Goal: Task Accomplishment & Management: Manage account settings

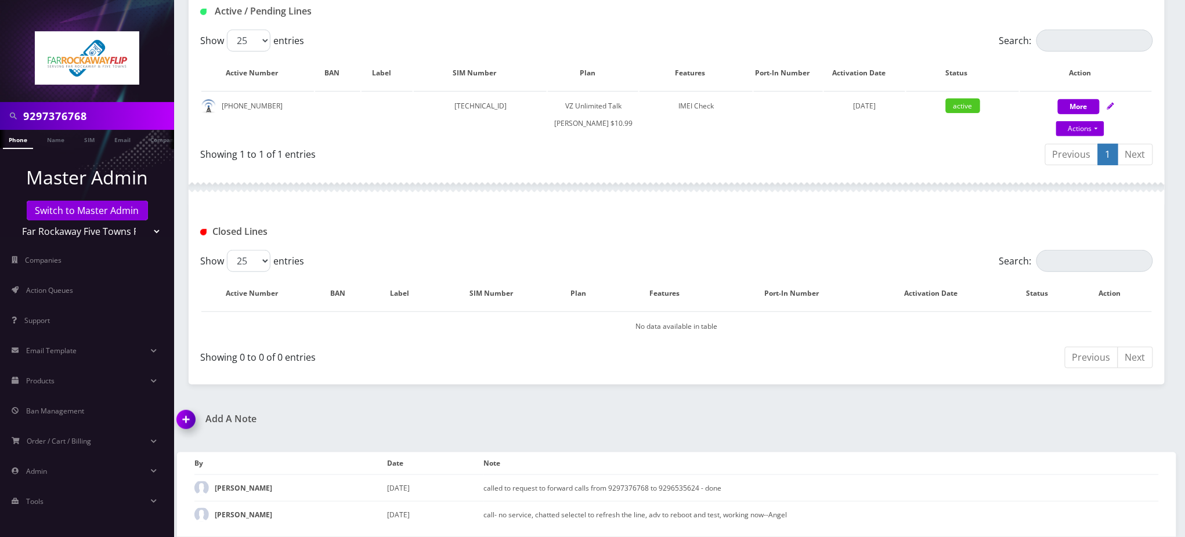
scroll to position [245, 0]
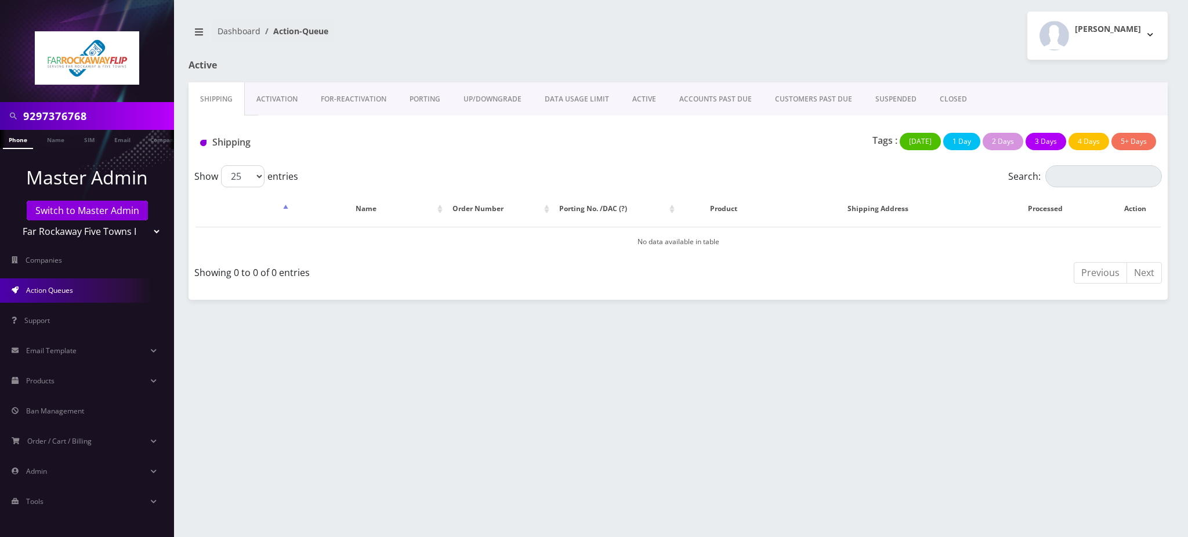
drag, startPoint x: 106, startPoint y: 113, endPoint x: 0, endPoint y: 83, distance: 110.2
click at [0, 83] on nav "9297376768 Phone Name SIM Email Company Customer Master Admin Switch to Master …" at bounding box center [87, 268] width 174 height 537
paste input "1347765608"
drag, startPoint x: 29, startPoint y: 115, endPoint x: 6, endPoint y: 112, distance: 22.9
click at [6, 112] on div "13477656088" at bounding box center [87, 116] width 168 height 22
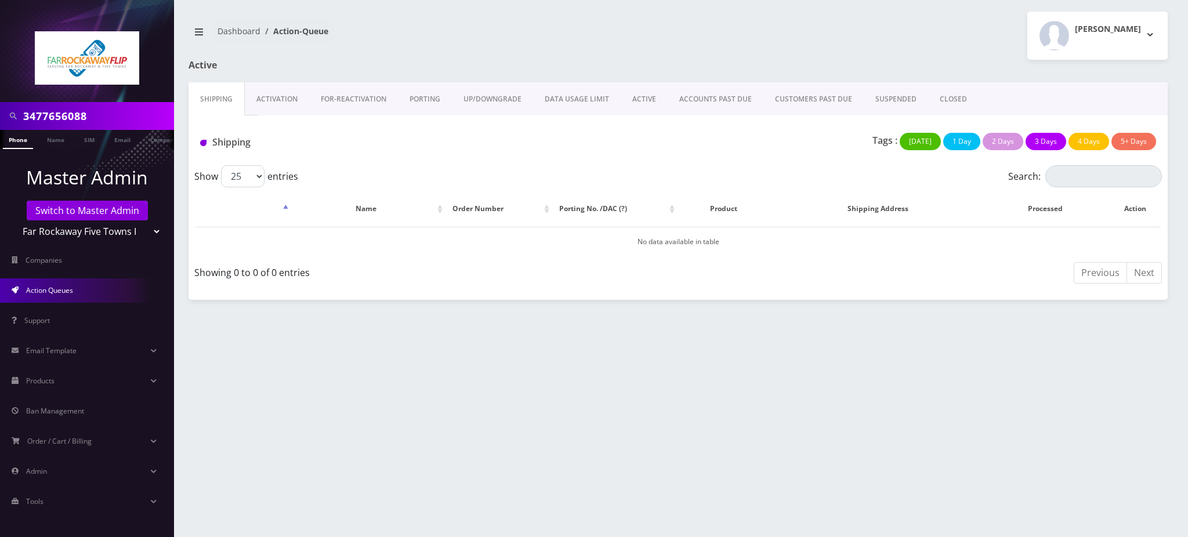
type input "3477656088"
click at [60, 115] on input "3477656088" at bounding box center [97, 116] width 148 height 22
click at [86, 207] on link "Switch to Master Admin" at bounding box center [87, 211] width 121 height 20
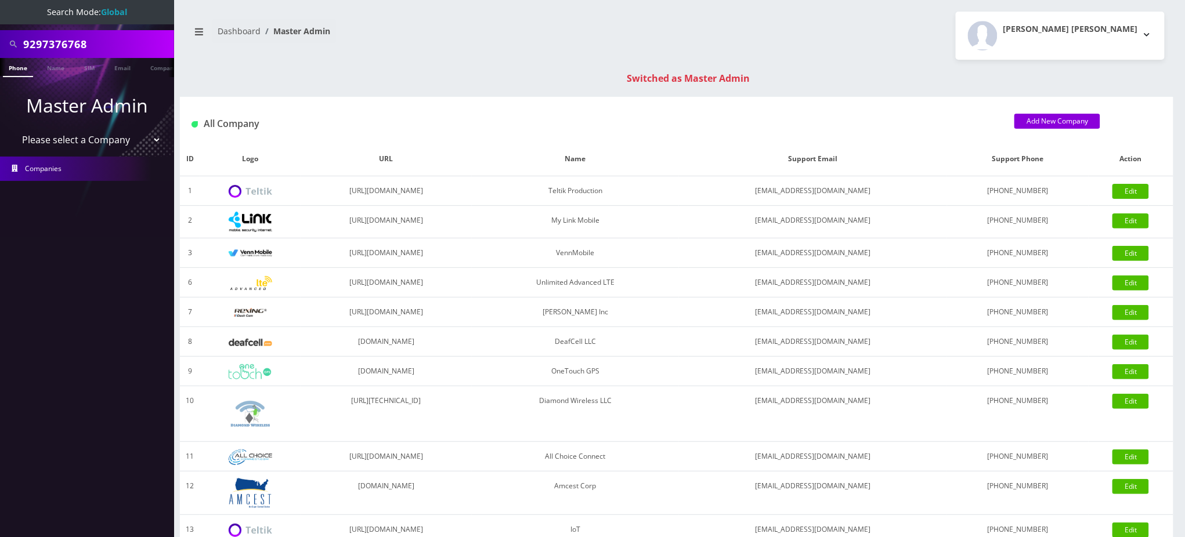
click at [16, 68] on link "Phone" at bounding box center [18, 67] width 30 height 19
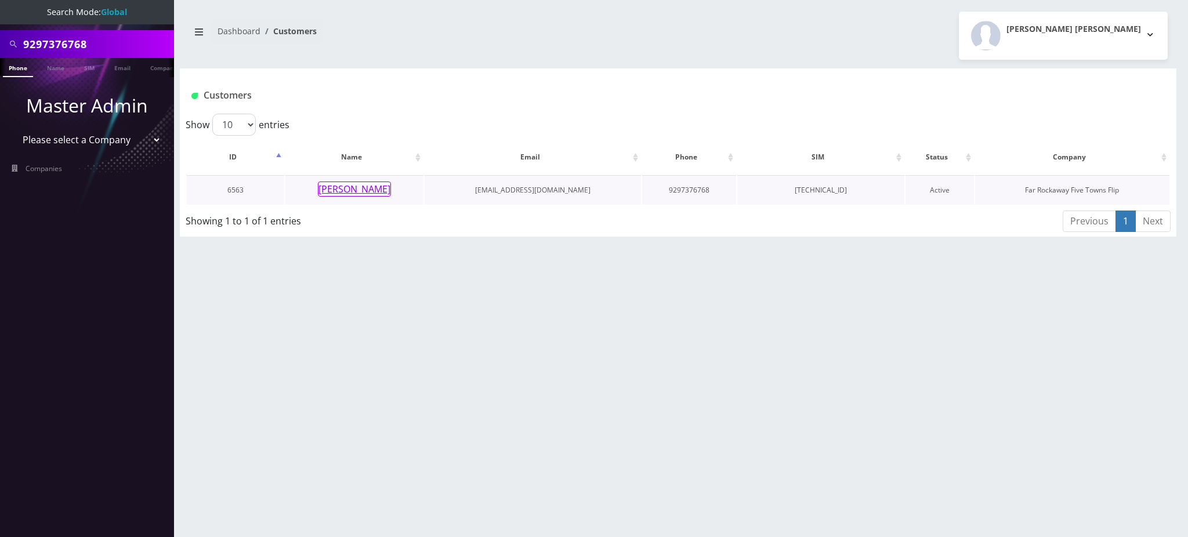
click at [371, 193] on button "shaindy singer" at bounding box center [354, 189] width 73 height 15
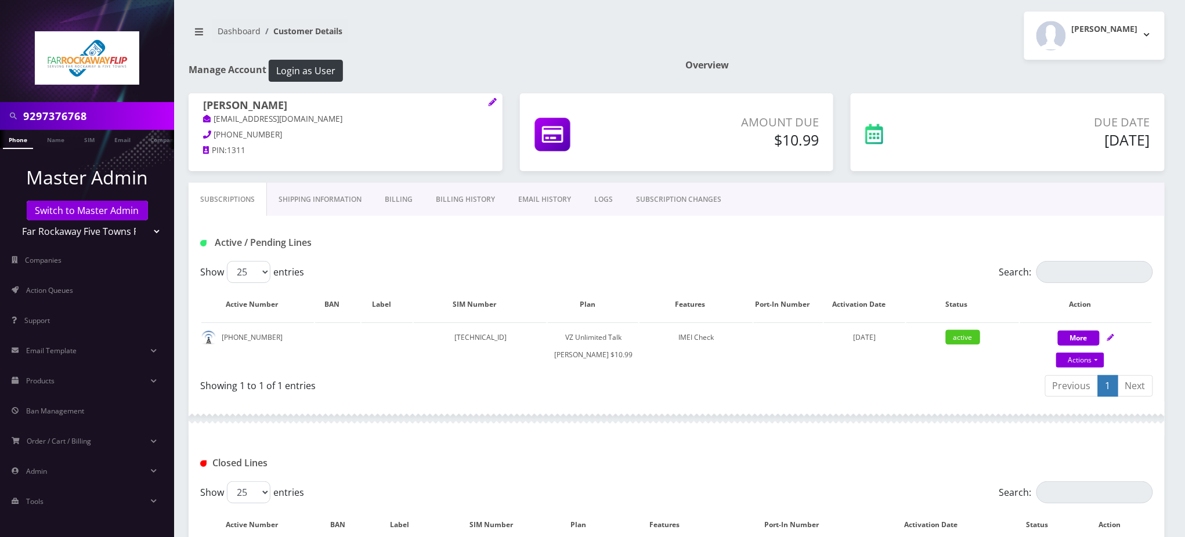
click at [462, 55] on div "Dashboard Customer Details Tzvi Lieberman Logout" at bounding box center [676, 36] width 993 height 48
click at [581, 255] on div "Active / Pending Lines" at bounding box center [677, 238] width 976 height 45
click at [747, 226] on div "Active / Pending Lines" at bounding box center [677, 238] width 976 height 45
click at [459, 198] on link "Billing History" at bounding box center [465, 200] width 82 height 34
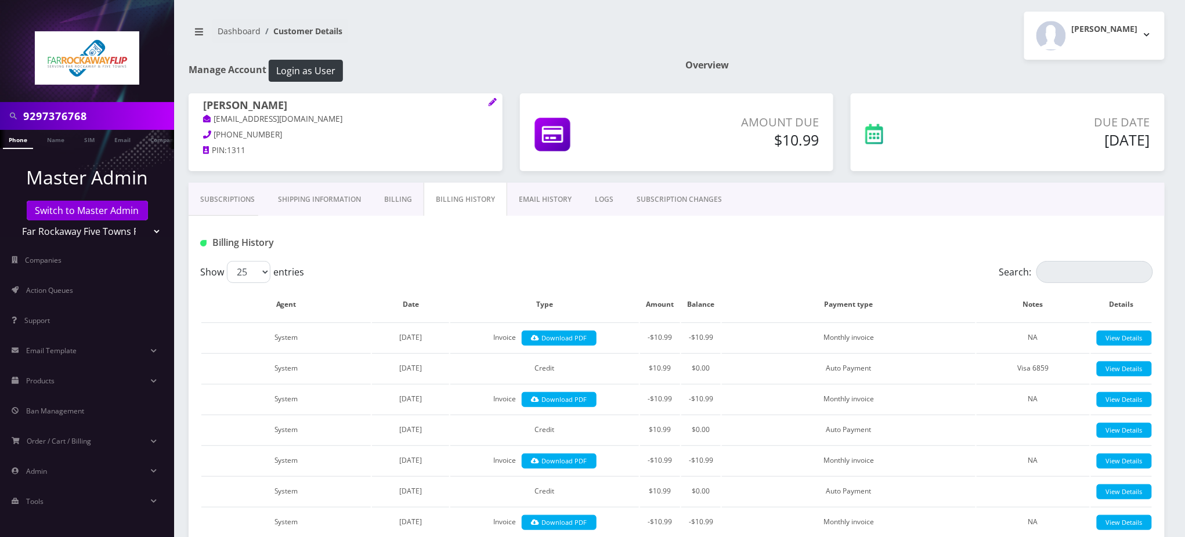
click at [443, 267] on div "Show 25 50 100 250 500 entries" at bounding box center [557, 272] width 715 height 22
drag, startPoint x: 447, startPoint y: 253, endPoint x: 416, endPoint y: 255, distance: 30.8
click at [446, 253] on div "Billing History" at bounding box center [677, 238] width 976 height 45
click at [75, 116] on input "9297376768" at bounding box center [97, 116] width 148 height 22
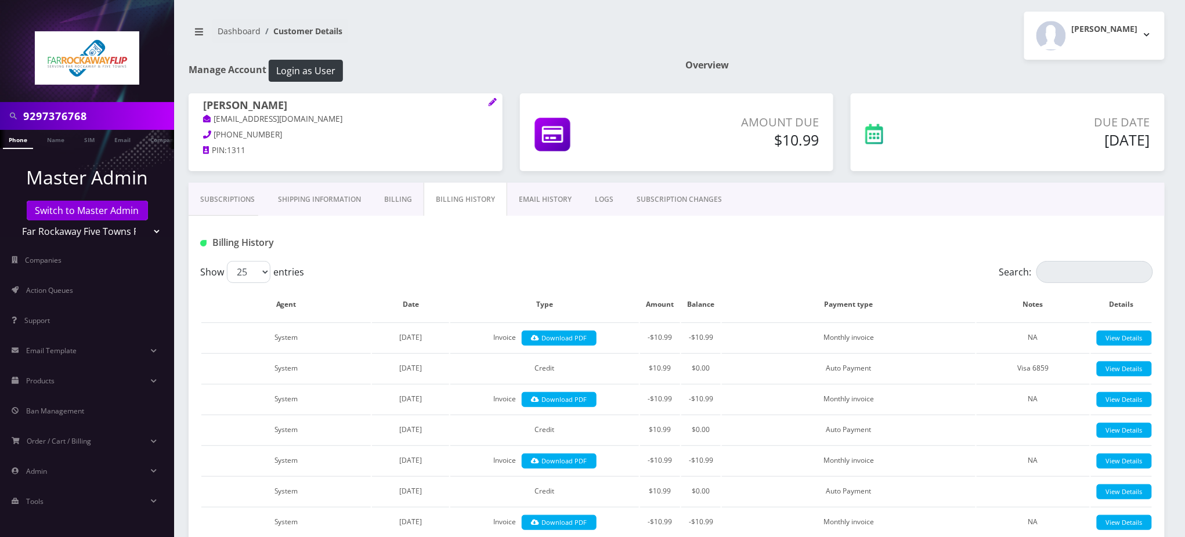
click at [520, 35] on nav "Dashboard Customer Details" at bounding box center [428, 35] width 479 height 33
click at [493, 245] on h1 "Billing History" at bounding box center [353, 242] width 306 height 11
click at [227, 193] on link "Subscriptions" at bounding box center [228, 200] width 78 height 34
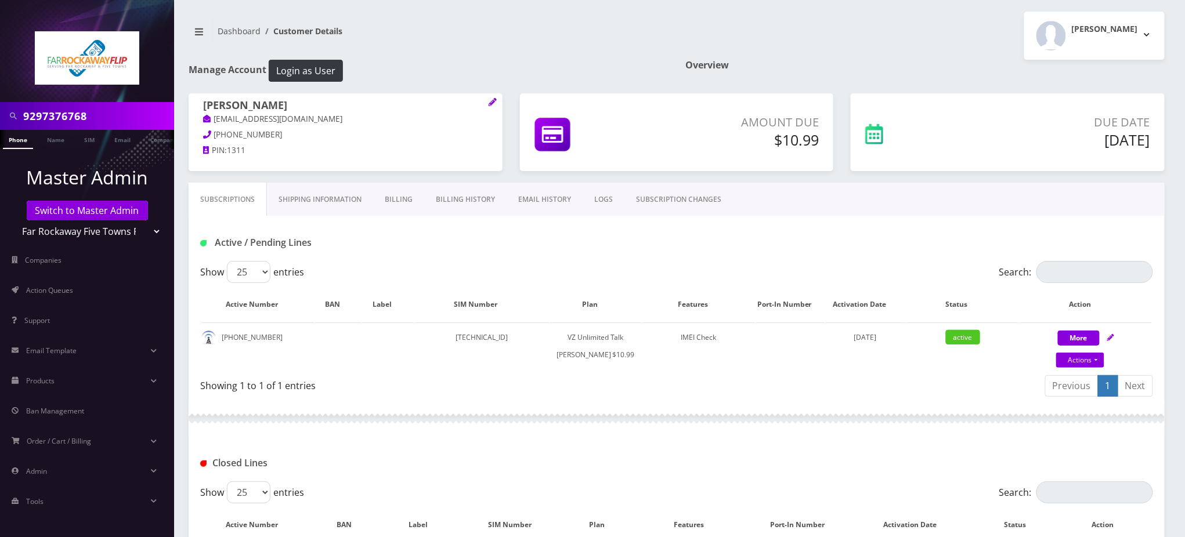
click at [464, 53] on div "Dashboard Customer Details Tzvi Lieberman Logout" at bounding box center [676, 36] width 993 height 48
click at [417, 258] on div "Active / Pending Lines" at bounding box center [677, 238] width 976 height 45
click at [108, 208] on link "Switch to Master Admin" at bounding box center [87, 211] width 121 height 20
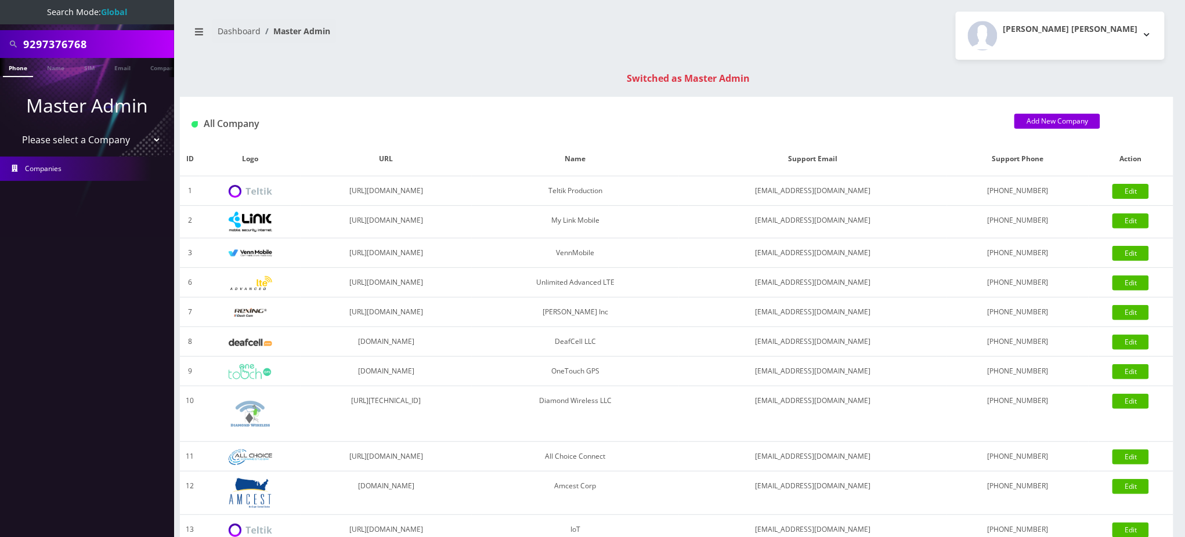
drag, startPoint x: 94, startPoint y: 47, endPoint x: 0, endPoint y: 21, distance: 97.4
click at [0, 21] on nav "Search Mode: Global 9297376768 Phone Name SIM Email Company Customer Master Adm…" at bounding box center [87, 268] width 174 height 537
paste input "1347765608"
drag, startPoint x: 28, startPoint y: 43, endPoint x: 0, endPoint y: 37, distance: 29.0
click at [0, 37] on div "13477656088" at bounding box center [87, 44] width 174 height 28
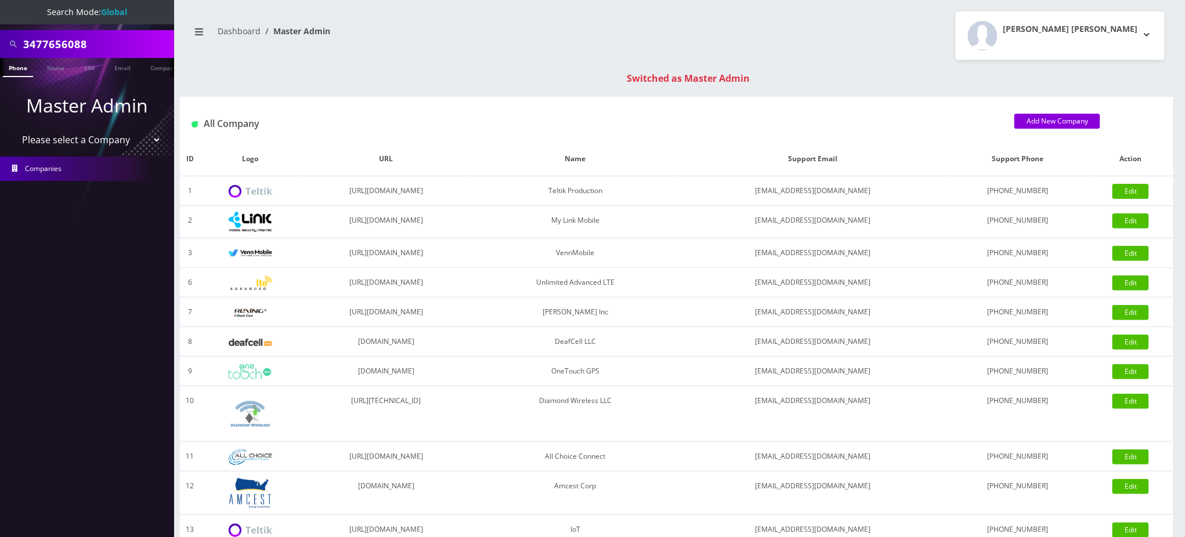
type input "3477656088"
click at [23, 68] on link "Phone" at bounding box center [18, 67] width 30 height 19
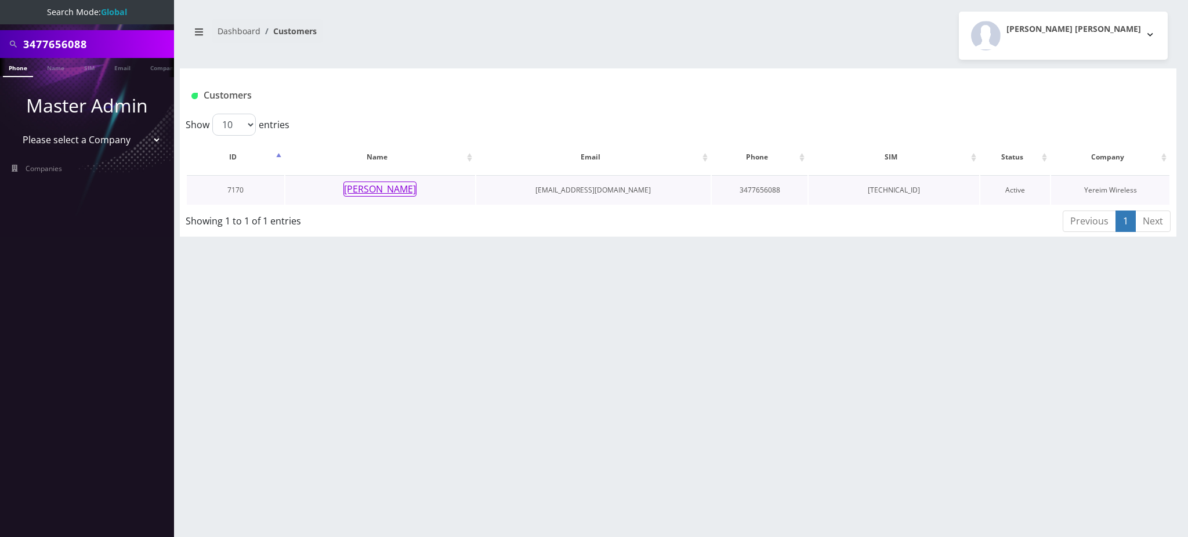
click at [403, 189] on button "[PERSON_NAME]" at bounding box center [379, 189] width 73 height 15
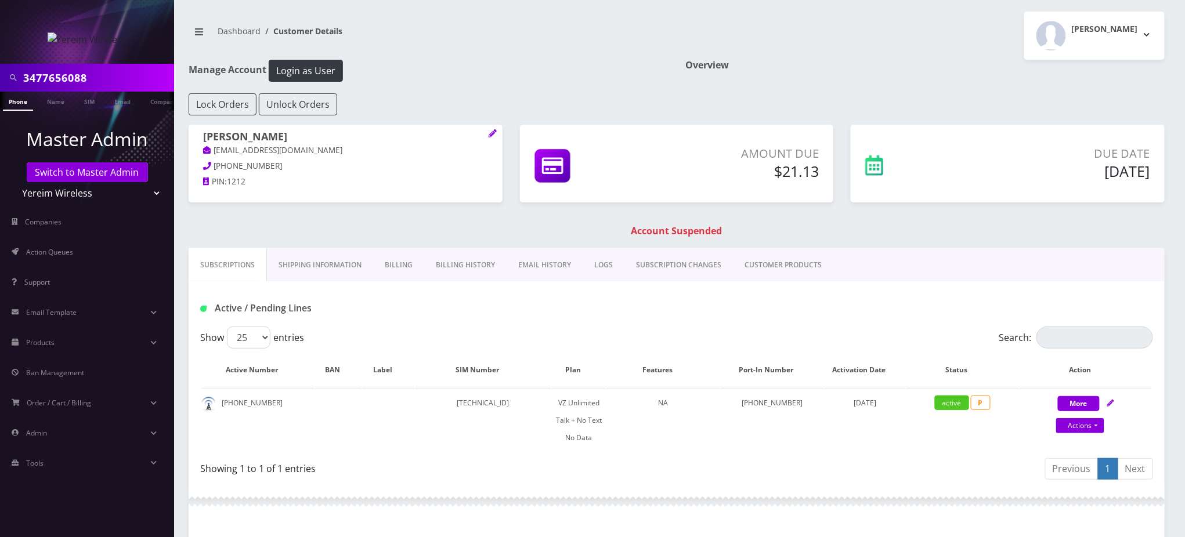
click at [483, 266] on link "Billing History" at bounding box center [465, 265] width 82 height 34
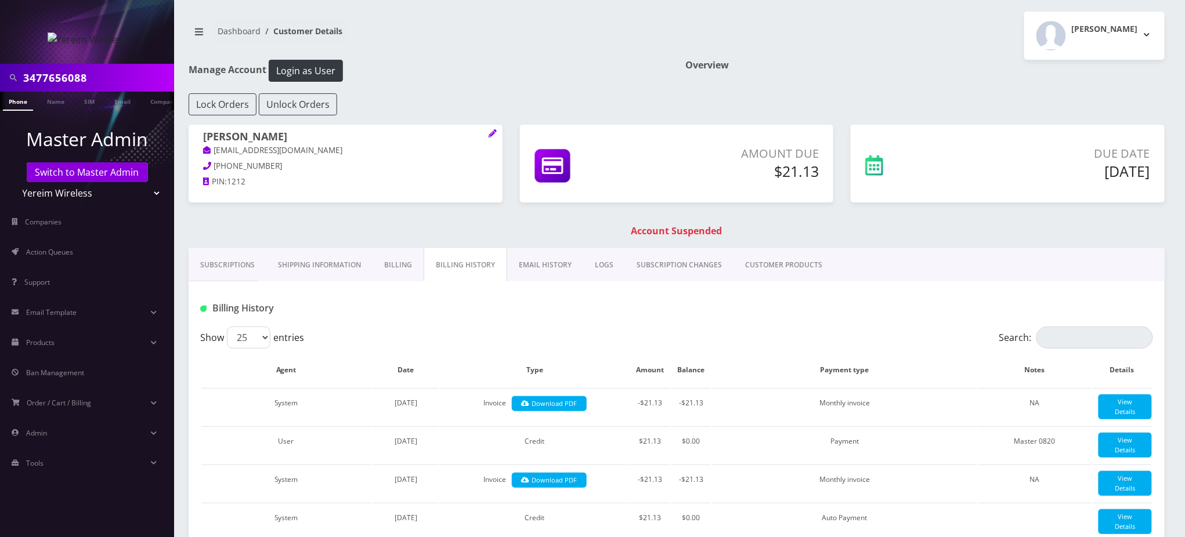
click at [460, 58] on div "Dashboard Customer Details Shimon pallak Logout" at bounding box center [676, 36] width 993 height 48
click at [414, 62] on h1 "Manage Account Login as User" at bounding box center [428, 71] width 479 height 22
click at [17, 103] on link "Phone" at bounding box center [18, 101] width 30 height 19
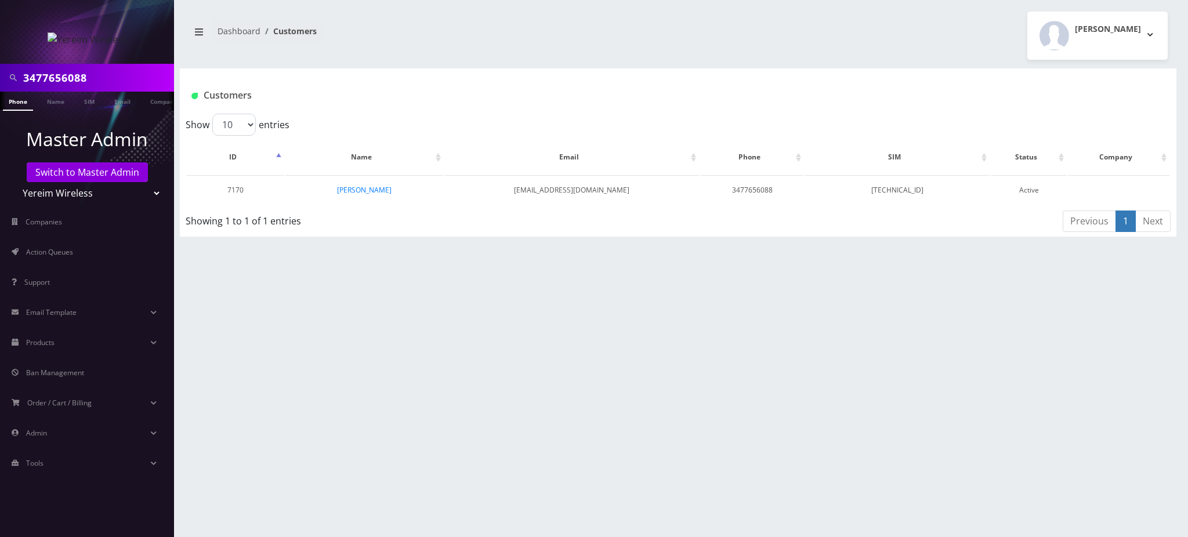
click at [476, 119] on div "Show 10 25 50 100 entries" at bounding box center [432, 125] width 492 height 22
click at [367, 187] on link "[PERSON_NAME]" at bounding box center [364, 190] width 55 height 10
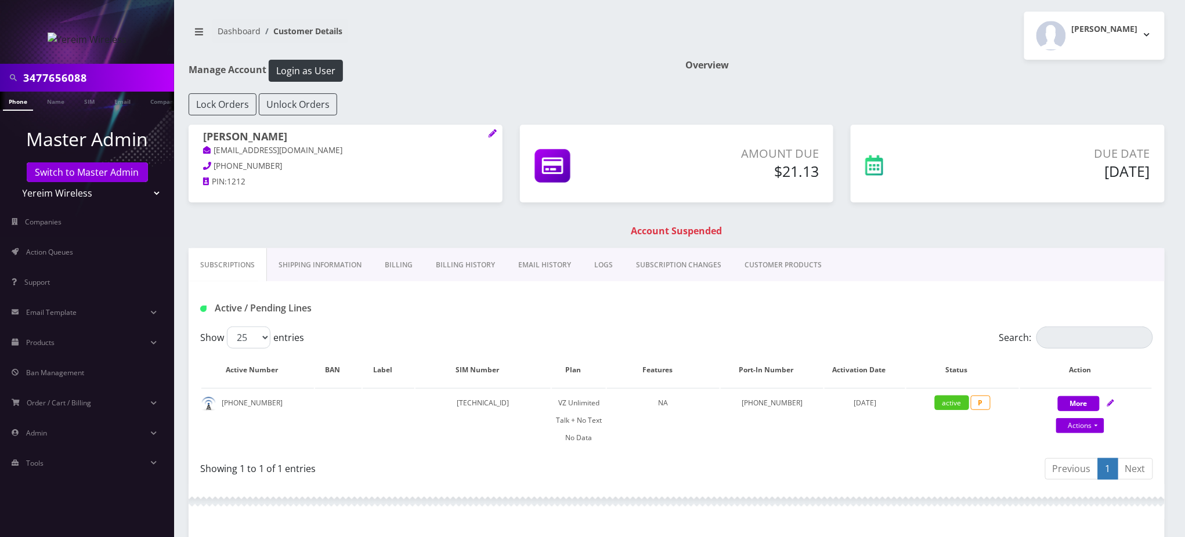
click at [500, 45] on nav "Dashboard Customer Details" at bounding box center [428, 35] width 479 height 33
click at [607, 97] on div "Lock Orders Unlock Orders" at bounding box center [676, 104] width 993 height 22
drag, startPoint x: 686, startPoint y: 64, endPoint x: 729, endPoint y: 63, distance: 43.5
click at [729, 63] on h1 "Overview" at bounding box center [924, 65] width 479 height 11
click at [476, 267] on link "Billing History" at bounding box center [465, 265] width 82 height 34
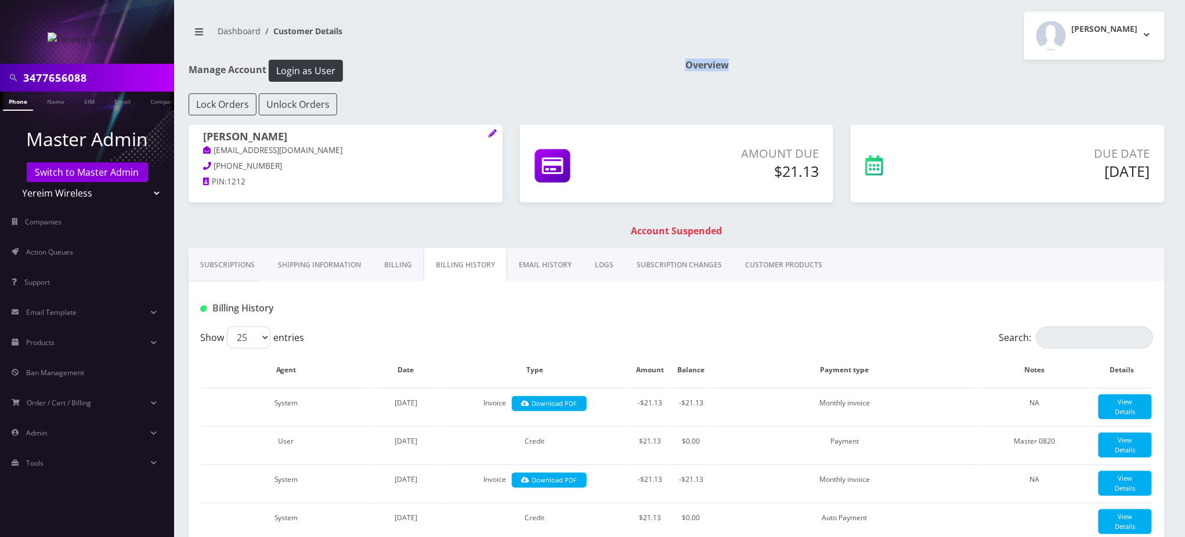
click at [413, 267] on link "Billing" at bounding box center [397, 265] width 51 height 34
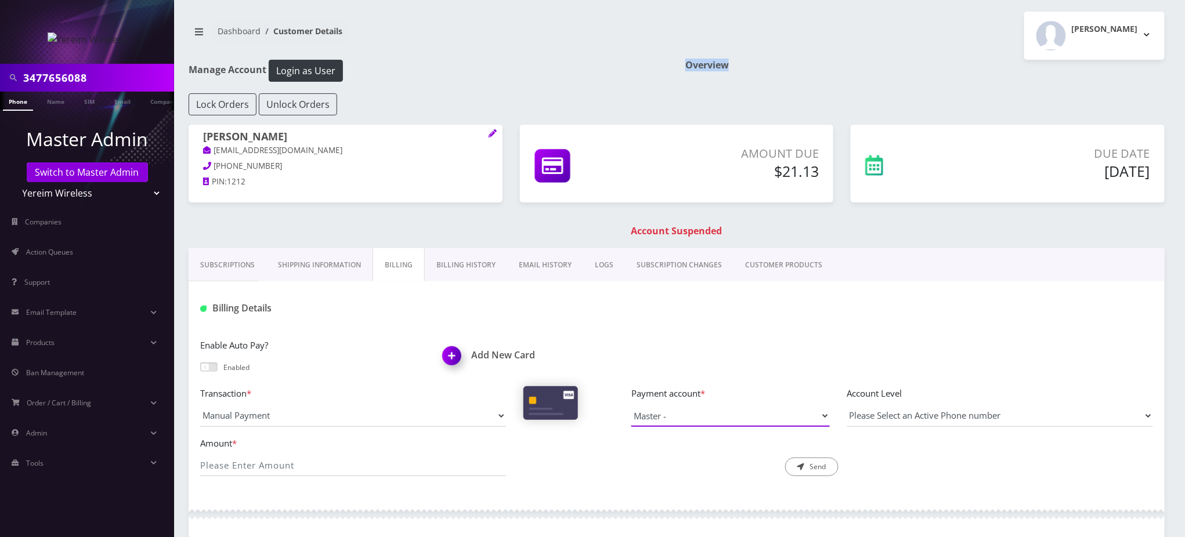
click at [673, 421] on select "Master -" at bounding box center [730, 416] width 198 height 22
click at [630, 322] on div "Billing Details" at bounding box center [677, 303] width 976 height 45
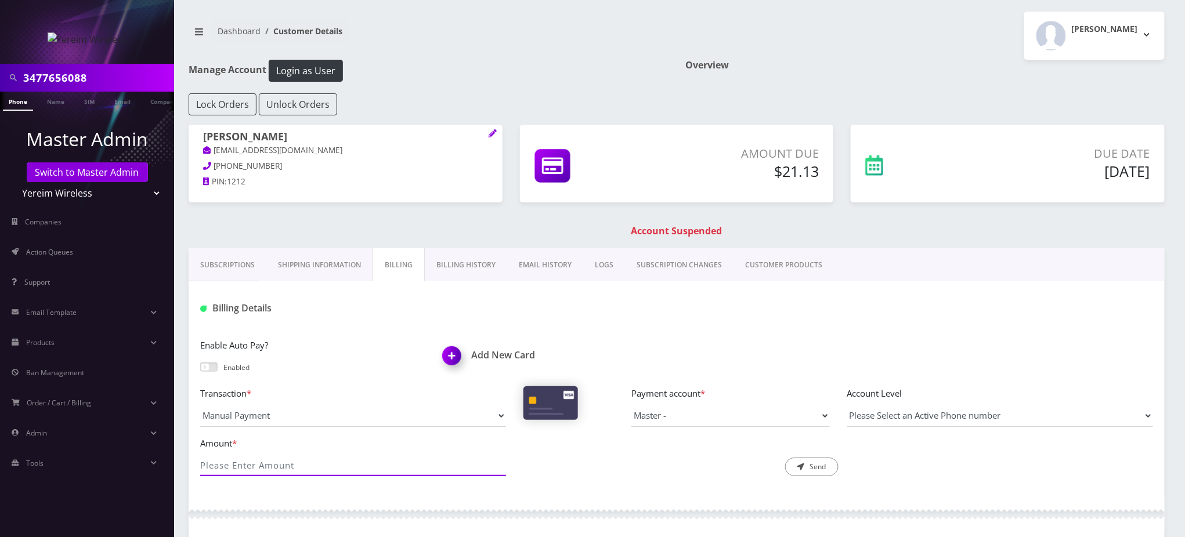
click at [372, 464] on input "Amount *" at bounding box center [353, 465] width 306 height 22
type input "21.13"
click at [813, 469] on button "Send" at bounding box center [811, 467] width 53 height 19
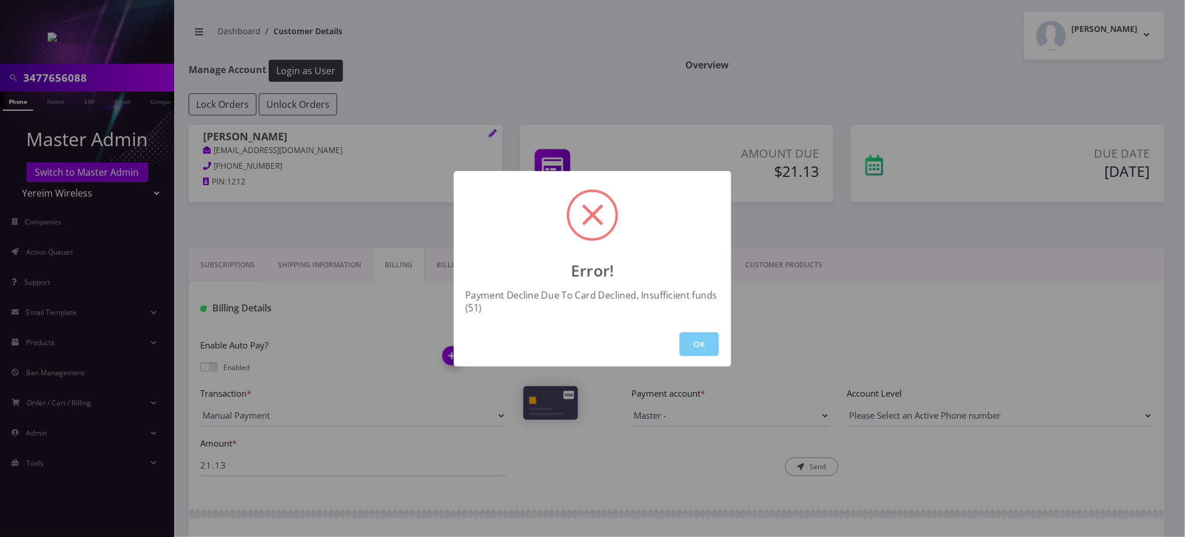
click at [711, 345] on button "OK" at bounding box center [698, 344] width 39 height 24
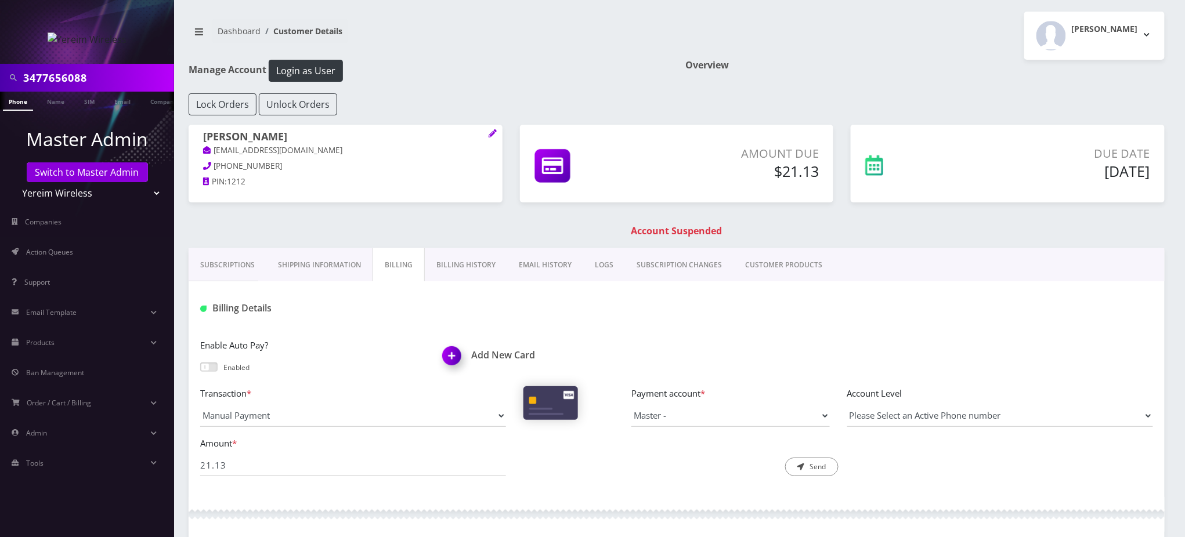
click at [20, 102] on link "Phone" at bounding box center [18, 101] width 30 height 19
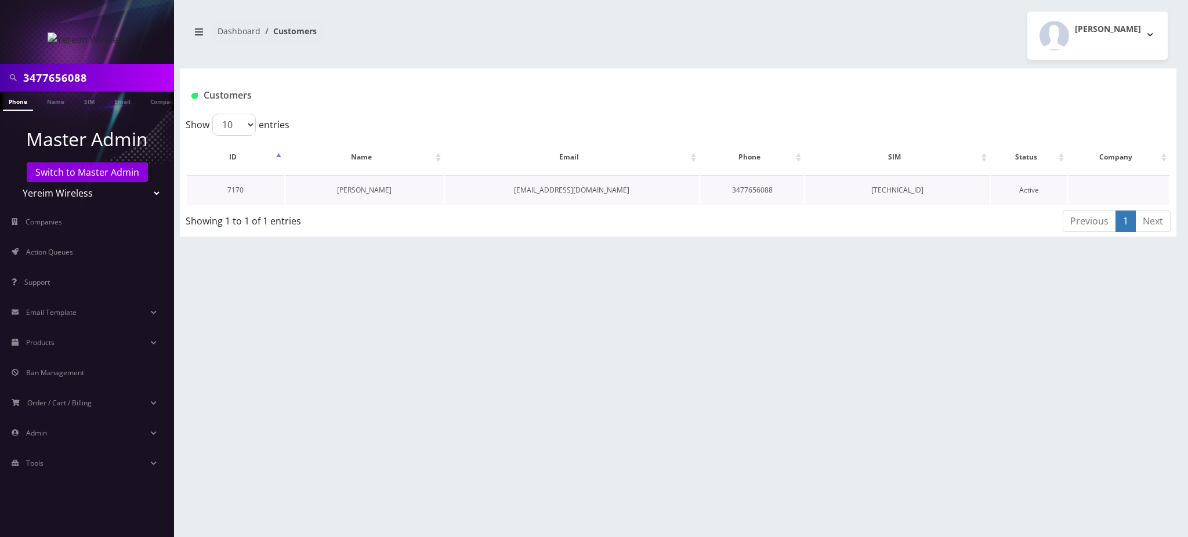
click at [347, 189] on link "[PERSON_NAME]" at bounding box center [364, 190] width 55 height 10
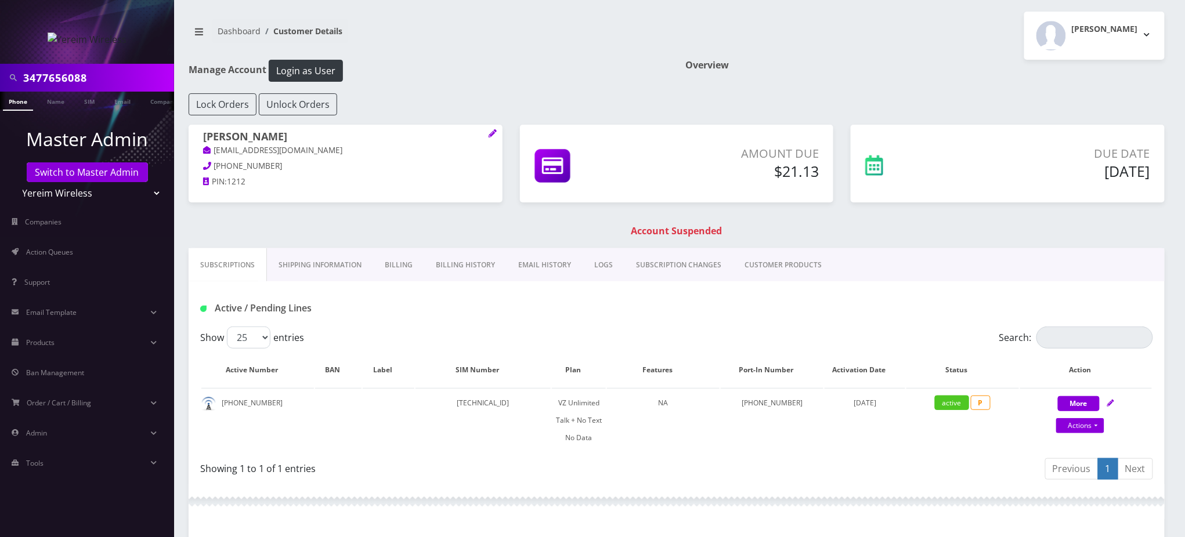
click at [458, 265] on link "Billing History" at bounding box center [465, 265] width 82 height 34
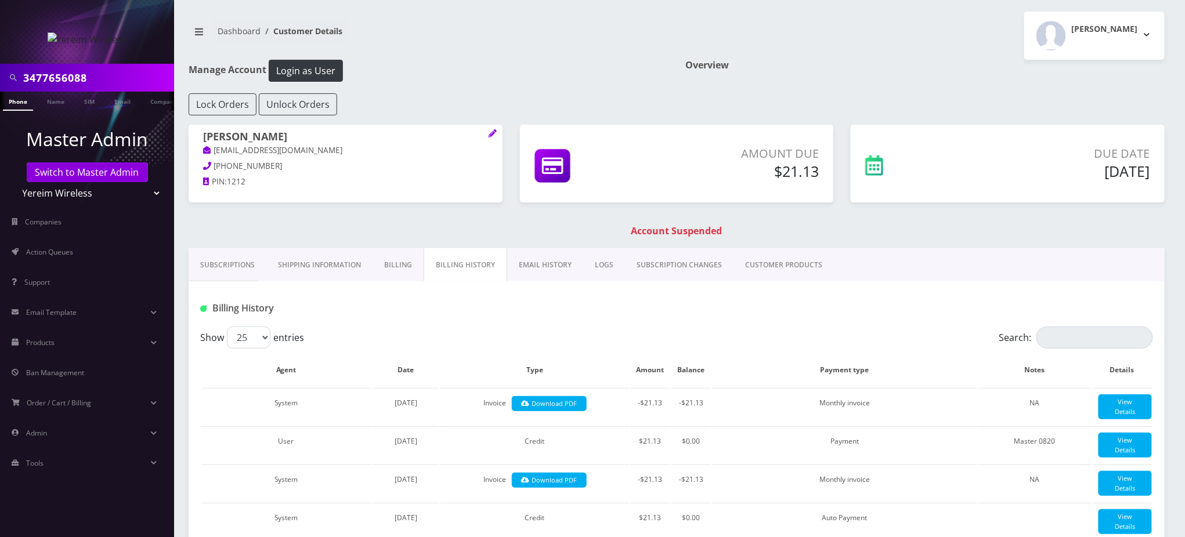
click at [553, 267] on link "EMAIL HISTORY" at bounding box center [545, 265] width 76 height 34
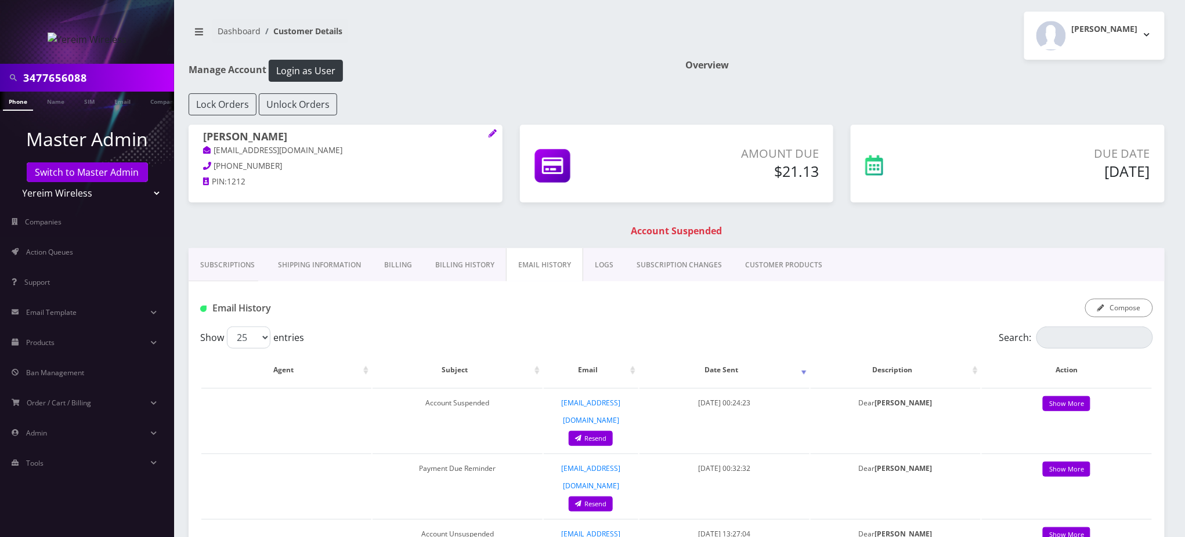
click at [397, 263] on link "Billing" at bounding box center [397, 265] width 51 height 34
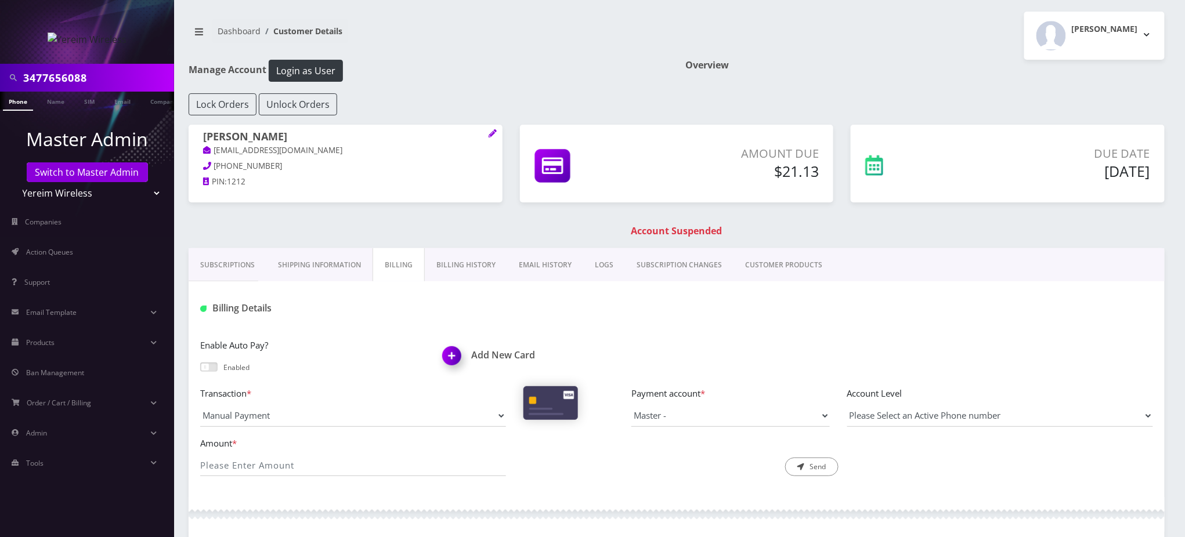
drag, startPoint x: 322, startPoint y: 137, endPoint x: 197, endPoint y: 137, distance: 125.3
click at [197, 137] on div "[PERSON_NAME] [EMAIL_ADDRESS][DOMAIN_NAME] [PHONE_NUMBER] PIN: 1212" at bounding box center [346, 161] width 314 height 73
copy h1 "[PERSON_NAME]"
click at [490, 358] on h1 "Add New Card" at bounding box center [555, 355] width 225 height 11
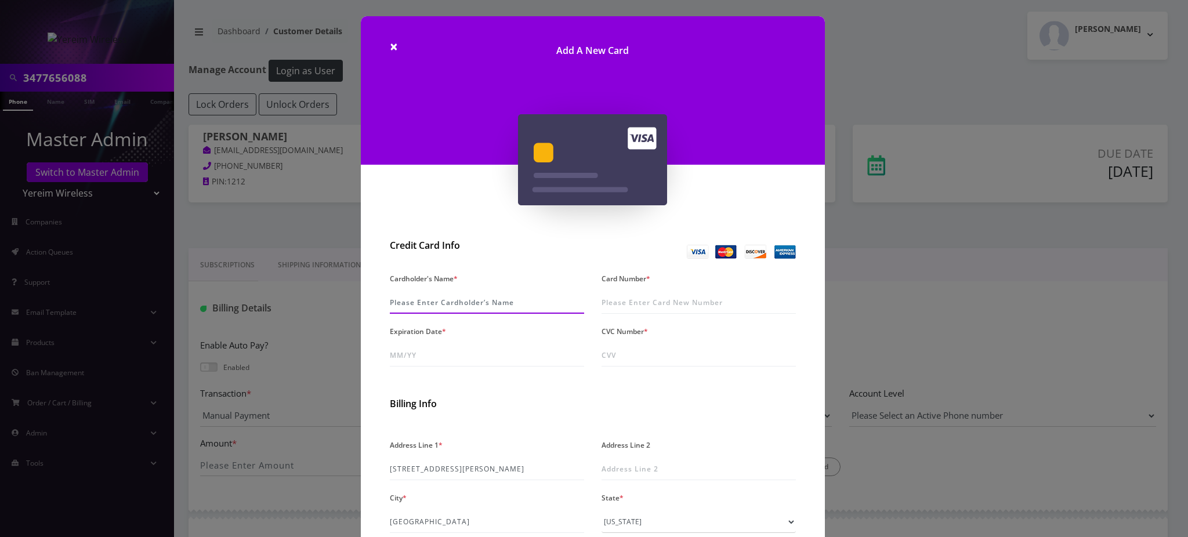
click at [451, 304] on input "Cardholder's Name *" at bounding box center [487, 303] width 194 height 22
paste input "[PERSON_NAME]"
type input "[PERSON_NAME]"
click at [636, 303] on input "Card Number *" at bounding box center [699, 303] width 194 height 22
type input "5"
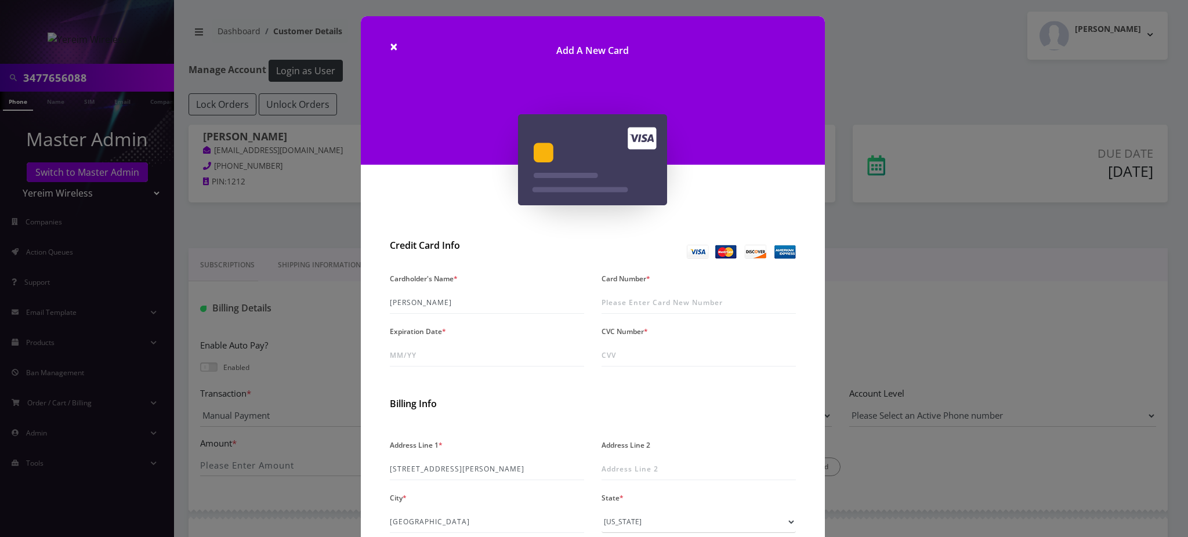
click at [876, 246] on div "× Add A New Card Credit Card Info Cardholder's Name * [PERSON_NAME] Card Number…" at bounding box center [594, 268] width 1188 height 537
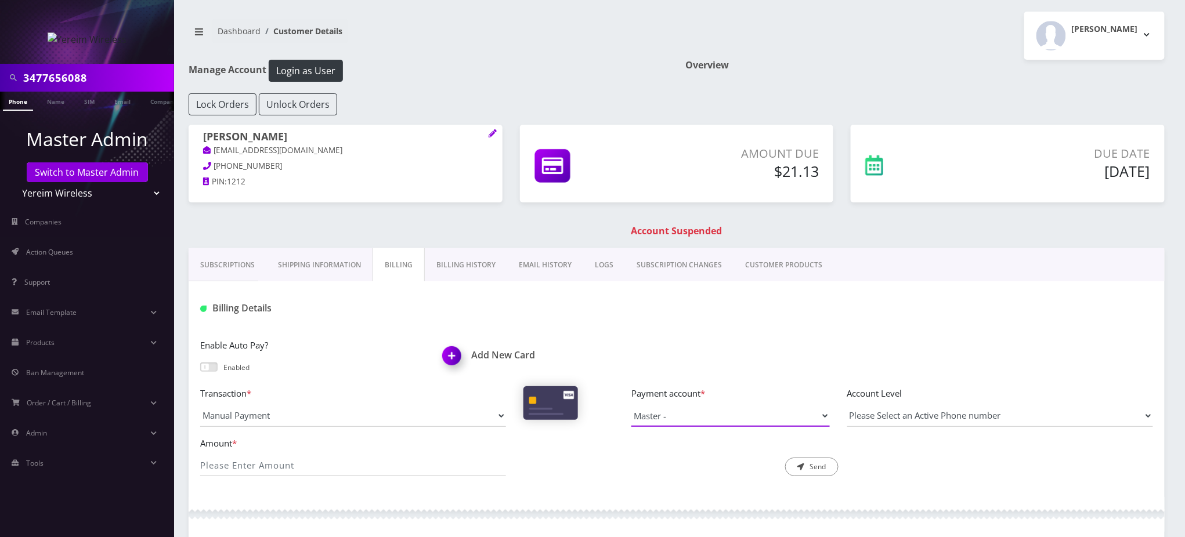
click at [806, 415] on select "Master -" at bounding box center [730, 416] width 198 height 22
drag, startPoint x: 662, startPoint y: 316, endPoint x: 536, endPoint y: 335, distance: 127.3
click at [660, 316] on div at bounding box center [838, 308] width 647 height 19
click at [691, 419] on select "Master -" at bounding box center [730, 416] width 198 height 22
click at [636, 322] on div "Billing Details" at bounding box center [677, 303] width 976 height 45
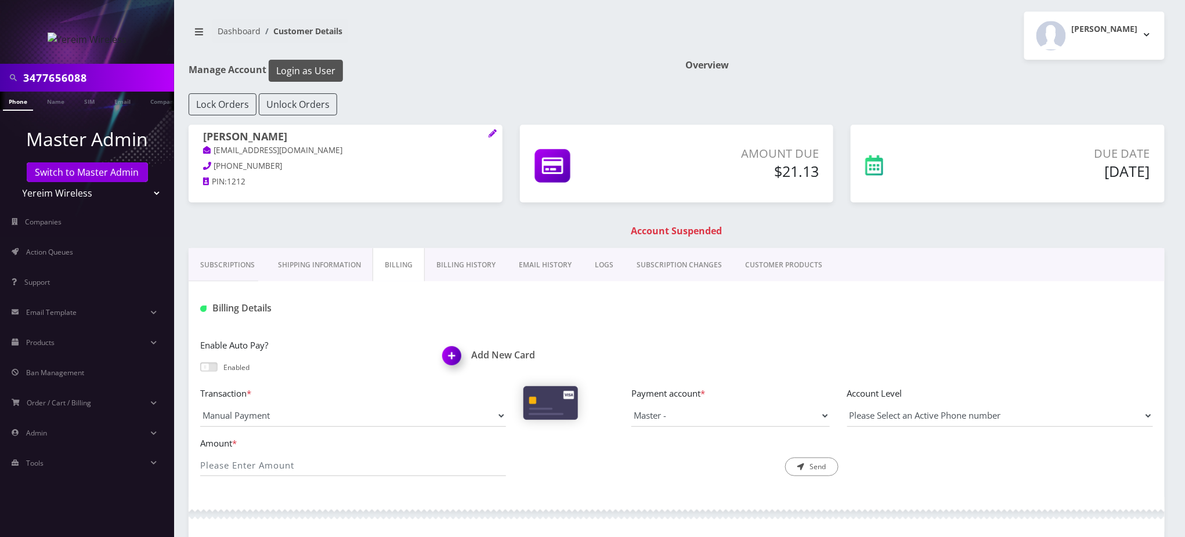
click at [310, 65] on button "Login as User" at bounding box center [306, 71] width 74 height 22
drag, startPoint x: 1033, startPoint y: 313, endPoint x: 1022, endPoint y: 309, distance: 12.0
click at [1033, 312] on div at bounding box center [838, 308] width 647 height 19
